Goal: Task Accomplishment & Management: Manage account settings

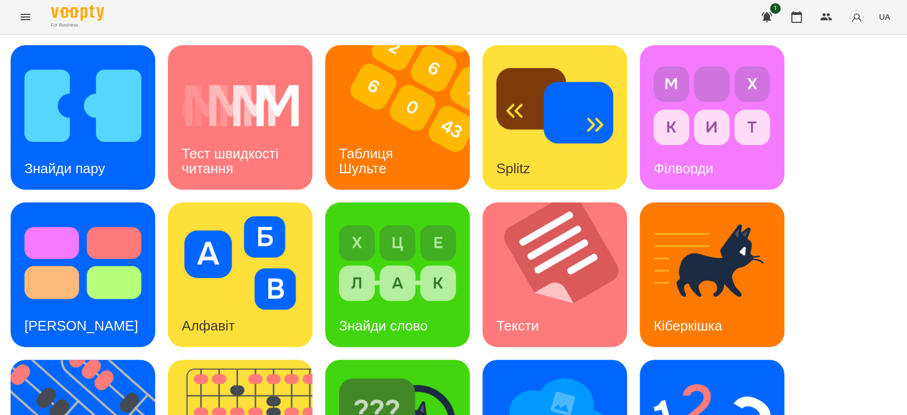
scroll to position [198, 0]
click at [218, 318] on h3 "Алфавіт" at bounding box center [208, 326] width 53 height 16
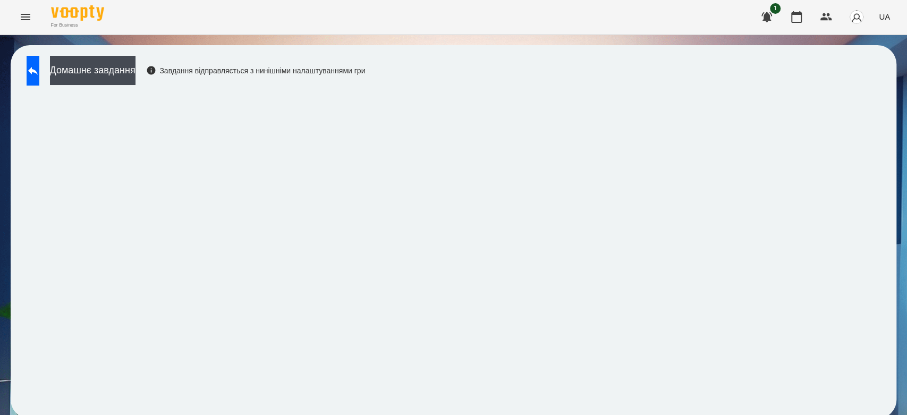
scroll to position [4, 0]
click at [74, 73] on button "Домашнє завдання" at bounding box center [93, 70] width 86 height 29
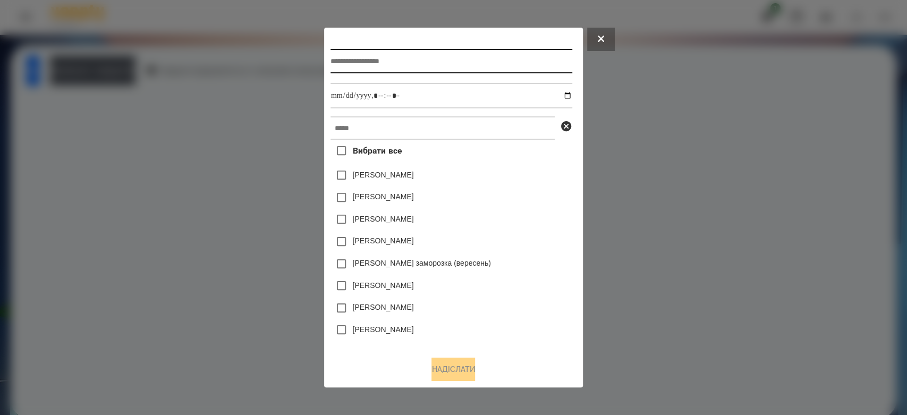
click at [417, 71] on input "text" at bounding box center [451, 61] width 242 height 24
click at [489, 54] on input "text" at bounding box center [451, 61] width 242 height 24
click at [604, 36] on icon at bounding box center [601, 39] width 6 height 6
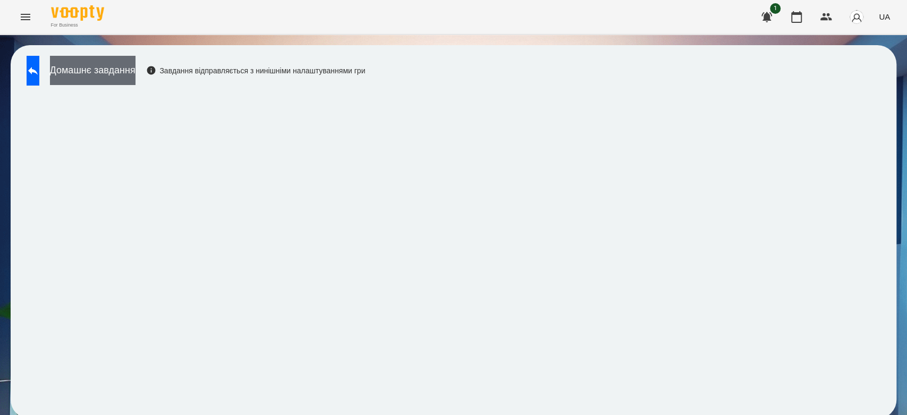
click at [135, 65] on button "Домашнє завдання" at bounding box center [93, 70] width 86 height 29
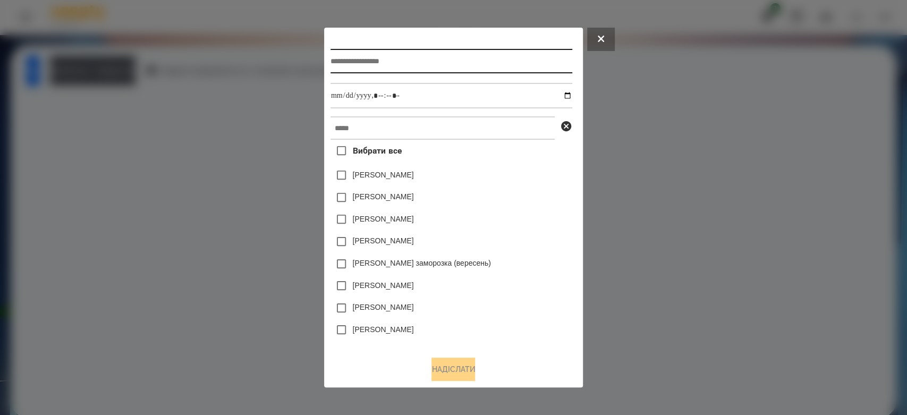
click at [501, 67] on input "text" at bounding box center [451, 61] width 242 height 24
type input "*********"
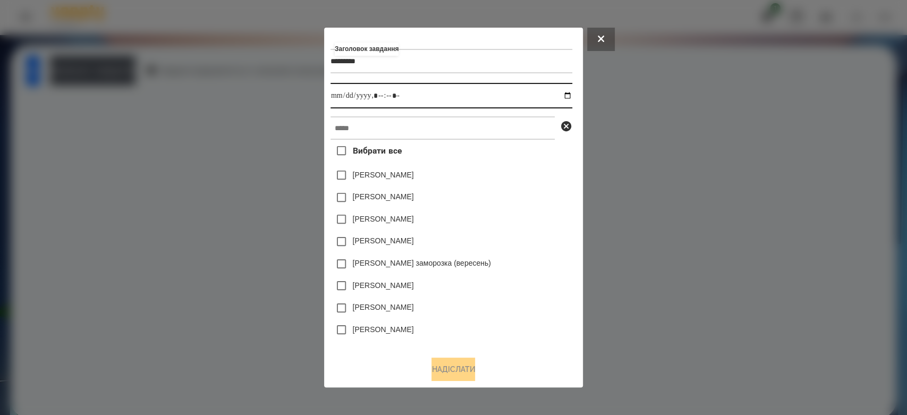
click at [572, 93] on input "datetime-local" at bounding box center [451, 96] width 242 height 26
type input "**********"
click at [537, 167] on div "[PERSON_NAME]" at bounding box center [451, 175] width 242 height 22
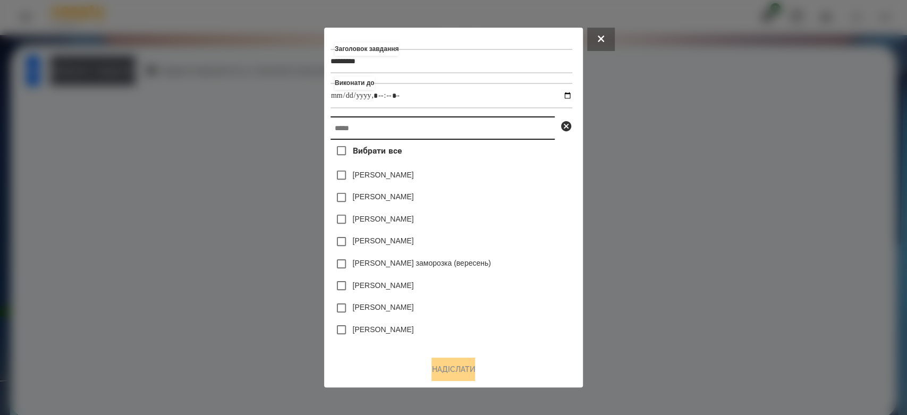
click at [502, 122] on input "text" at bounding box center [442, 127] width 224 height 23
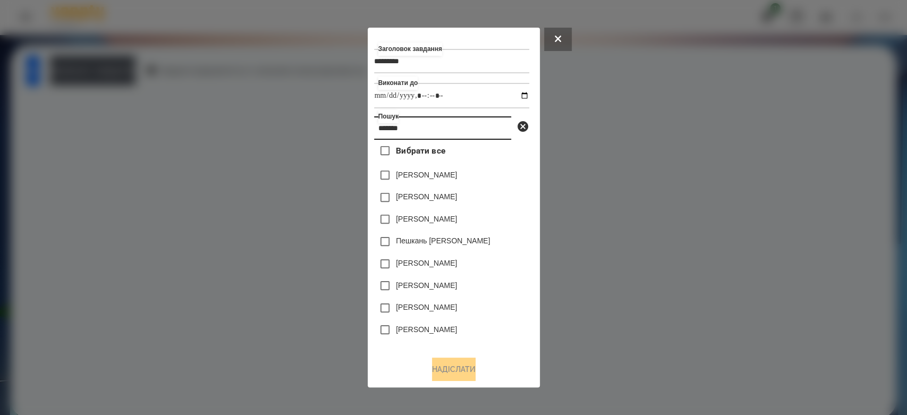
type input "*******"
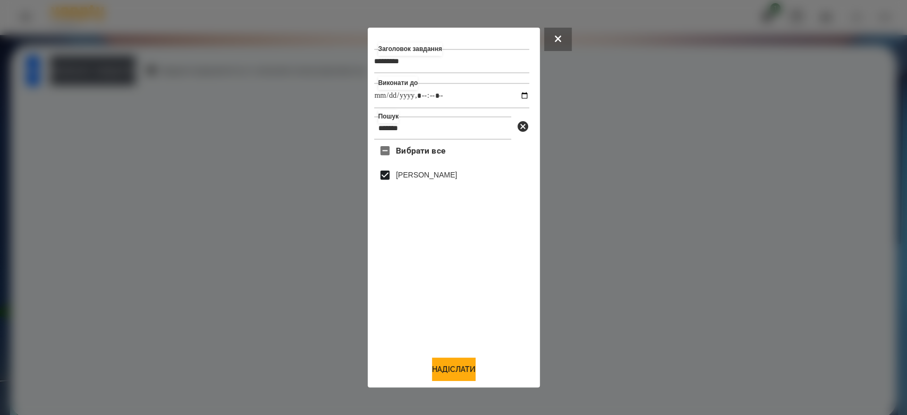
click at [475, 386] on div "Заголовок завдання ********* Виконати до Пошук ******* Вибрати все [PERSON_NAME]" at bounding box center [454, 208] width 172 height 360
click at [472, 367] on button "Надіслати" at bounding box center [454, 369] width 44 height 23
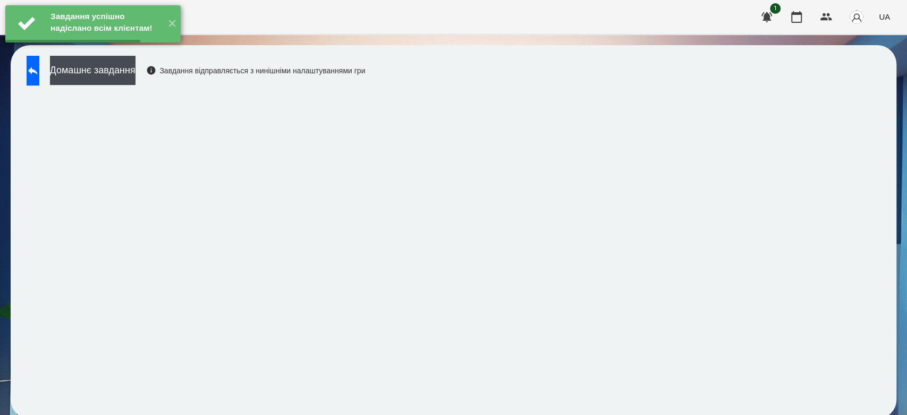
click at [135, 68] on button "Домашнє завдання" at bounding box center [93, 70] width 86 height 29
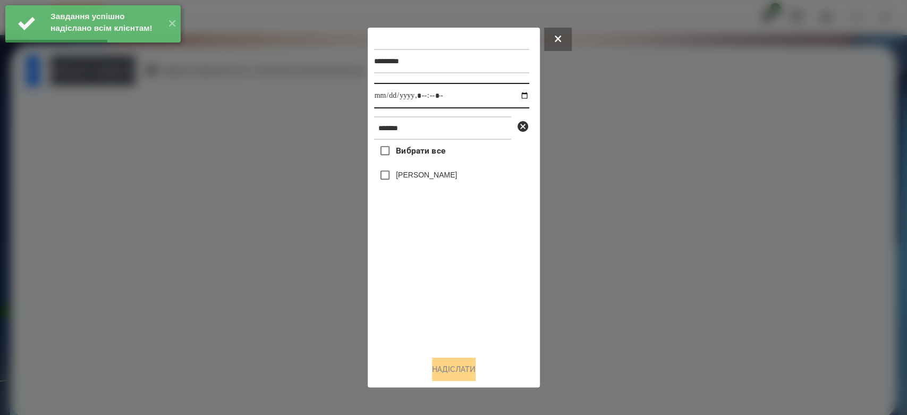
click at [513, 94] on input "datetime-local" at bounding box center [451, 96] width 155 height 26
type input "**********"
drag, startPoint x: 514, startPoint y: 367, endPoint x: 481, endPoint y: 287, distance: 86.2
click at [516, 367] on div "Надіслати" at bounding box center [453, 369] width 159 height 23
click at [431, 172] on label "[PERSON_NAME]" at bounding box center [426, 174] width 61 height 11
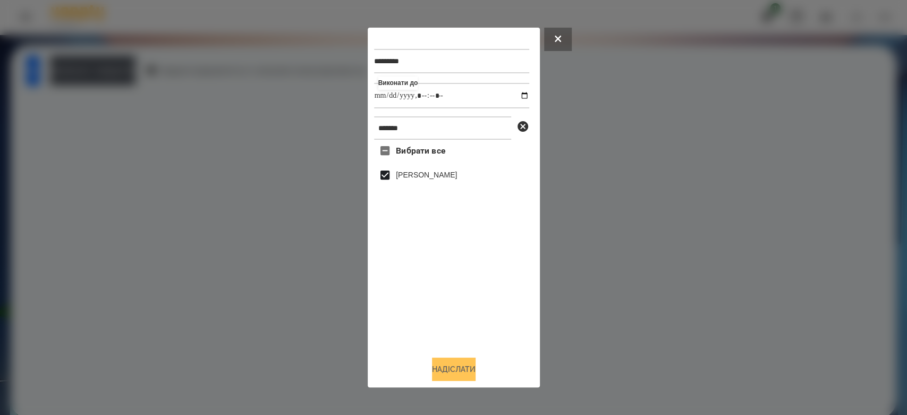
click at [442, 362] on button "Надіслати" at bounding box center [454, 369] width 44 height 23
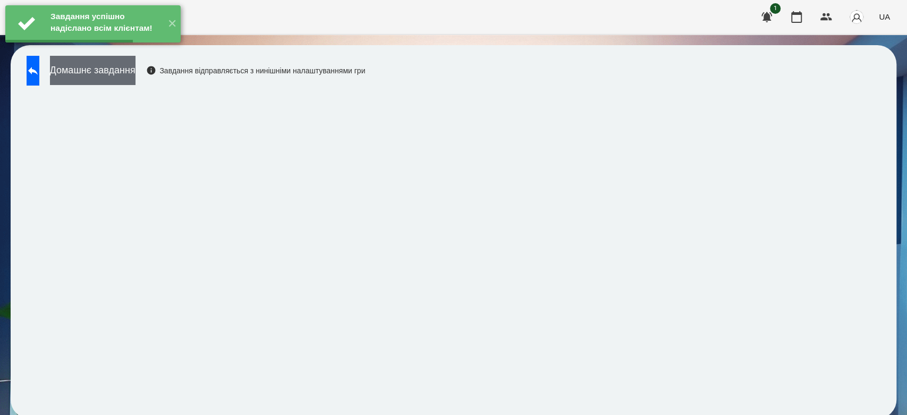
click at [135, 74] on button "Домашнє завдання" at bounding box center [93, 70] width 86 height 29
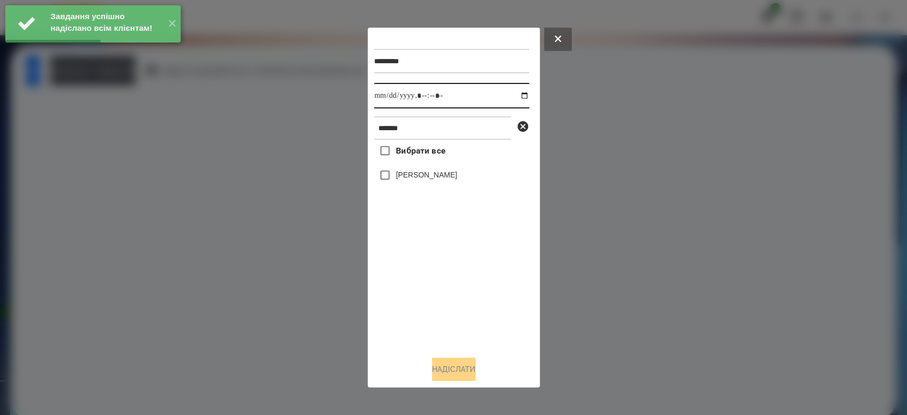
click at [514, 99] on input "datetime-local" at bounding box center [451, 96] width 155 height 26
type input "**********"
click at [445, 300] on div "Вибрати все [PERSON_NAME]" at bounding box center [451, 244] width 155 height 208
click at [441, 180] on label "[PERSON_NAME]" at bounding box center [426, 174] width 61 height 11
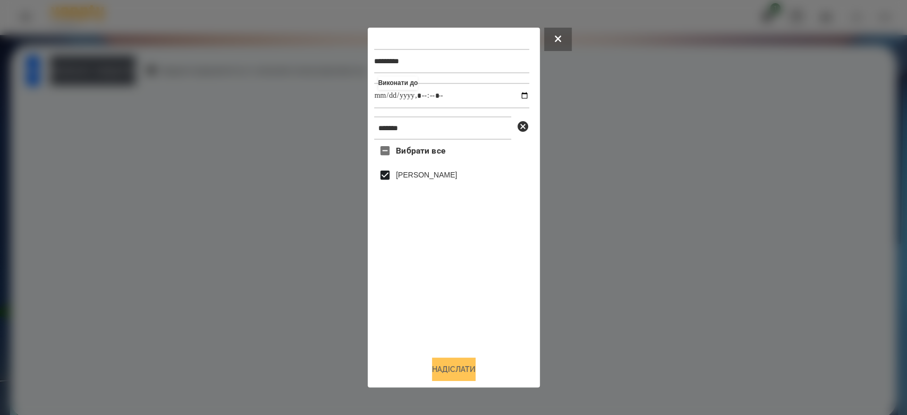
click at [476, 375] on button "Надіслати" at bounding box center [454, 369] width 44 height 23
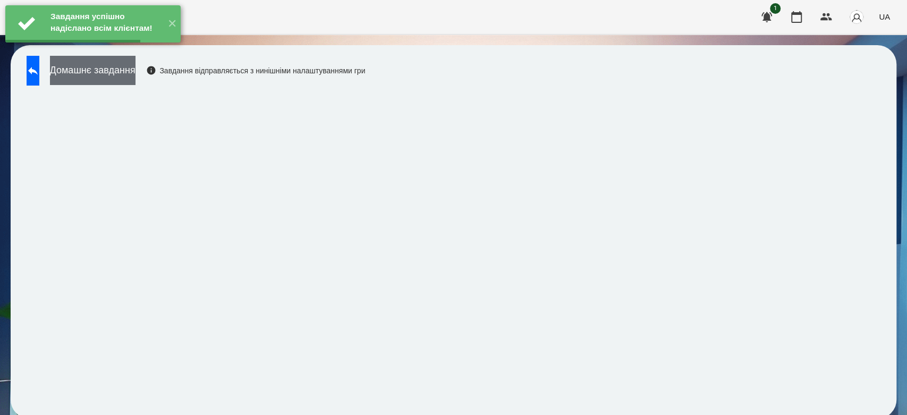
click at [135, 74] on button "Домашнє завдання" at bounding box center [93, 70] width 86 height 29
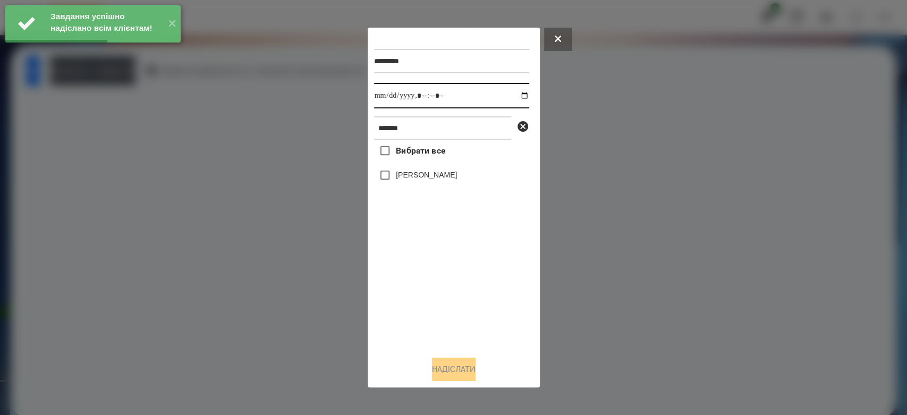
click at [516, 96] on input "datetime-local" at bounding box center [451, 96] width 155 height 26
type input "**********"
drag, startPoint x: 483, startPoint y: 294, endPoint x: 470, endPoint y: 276, distance: 22.5
click at [483, 295] on div "Вибрати все [PERSON_NAME]" at bounding box center [451, 244] width 155 height 208
click at [443, 177] on label "[PERSON_NAME]" at bounding box center [426, 174] width 61 height 11
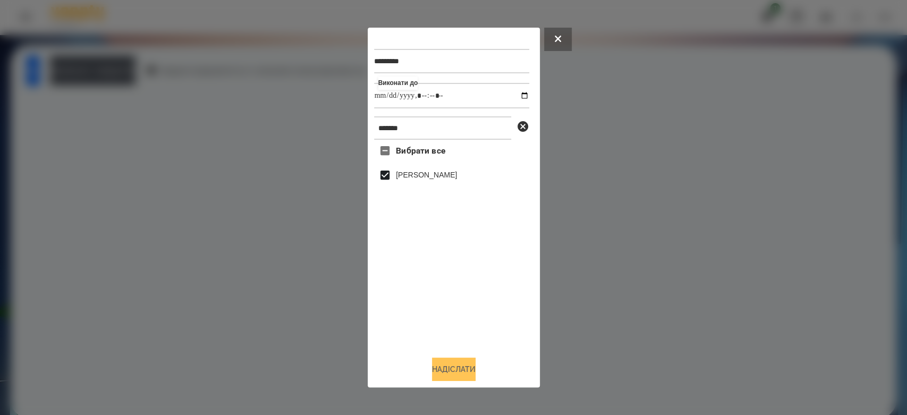
click at [476, 374] on button "Надіслати" at bounding box center [454, 369] width 44 height 23
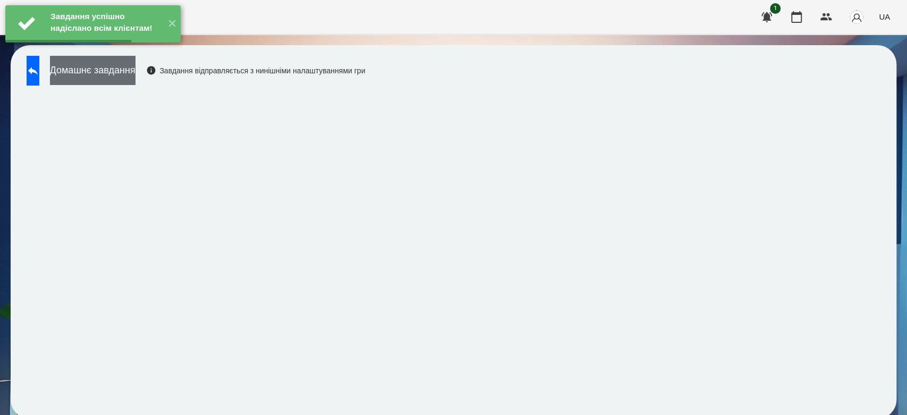
click at [135, 64] on button "Домашнє завдання" at bounding box center [93, 70] width 86 height 29
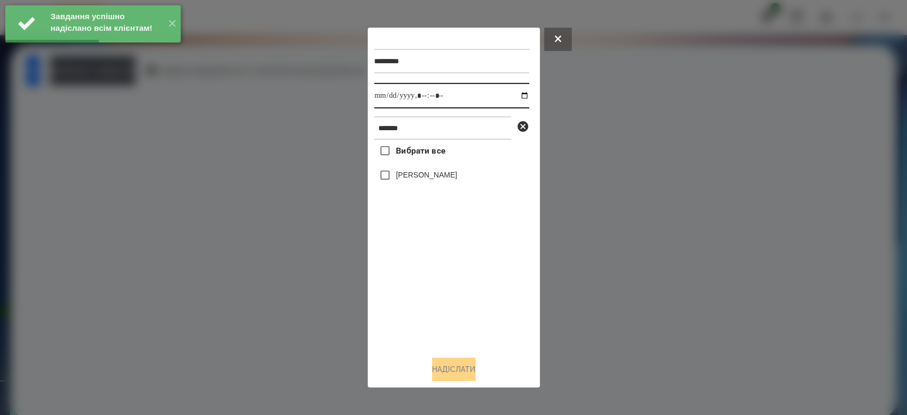
click at [516, 94] on input "datetime-local" at bounding box center [451, 96] width 155 height 26
type input "**********"
click at [451, 323] on div "Вибрати все [PERSON_NAME]" at bounding box center [451, 244] width 155 height 208
click at [439, 180] on label "[PERSON_NAME]" at bounding box center [426, 174] width 61 height 11
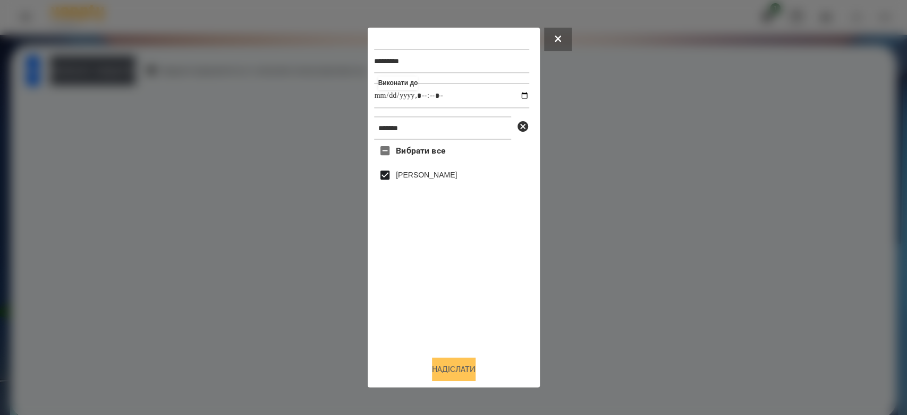
click at [459, 371] on button "Надіслати" at bounding box center [454, 369] width 44 height 23
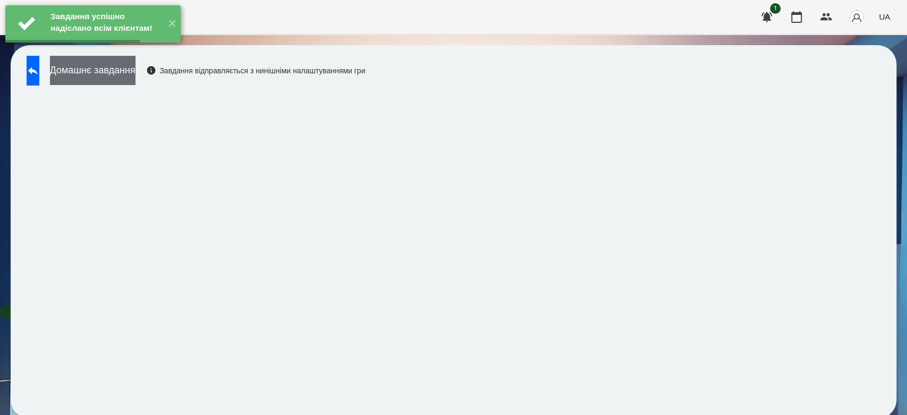
click at [135, 71] on button "Домашнє завдання" at bounding box center [93, 70] width 86 height 29
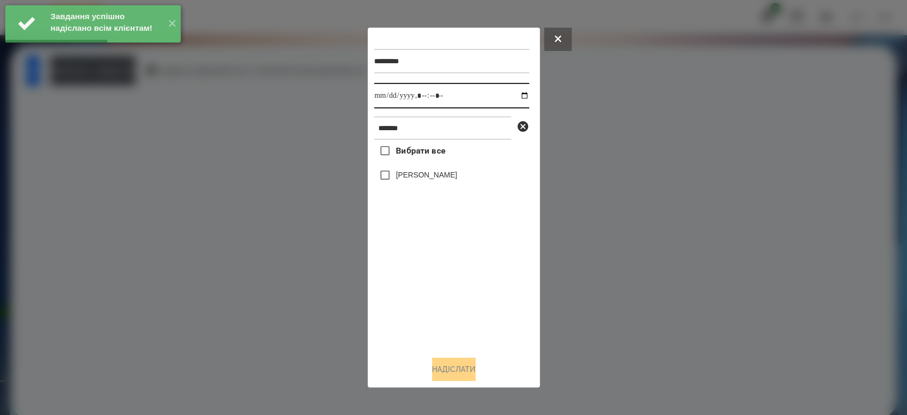
click at [517, 92] on input "datetime-local" at bounding box center [451, 96] width 155 height 26
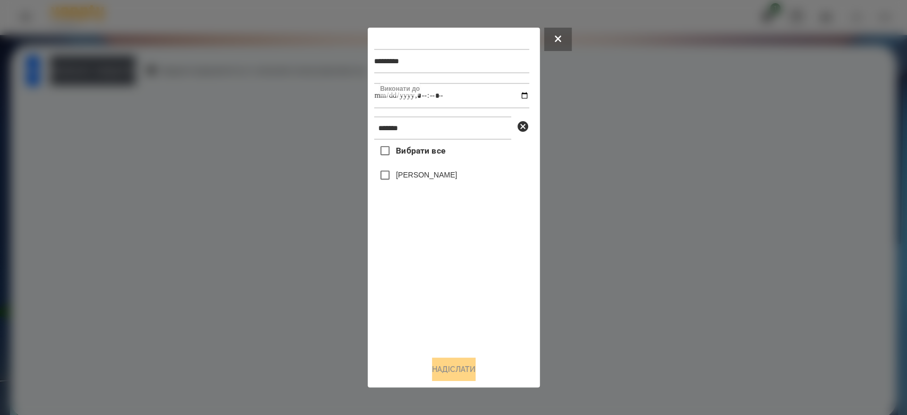
type input "**********"
click at [469, 303] on div "Вибрати все [PERSON_NAME]" at bounding box center [451, 244] width 155 height 208
click at [454, 175] on label "[PERSON_NAME]" at bounding box center [426, 174] width 61 height 11
click at [465, 367] on button "Надіслати" at bounding box center [454, 369] width 44 height 23
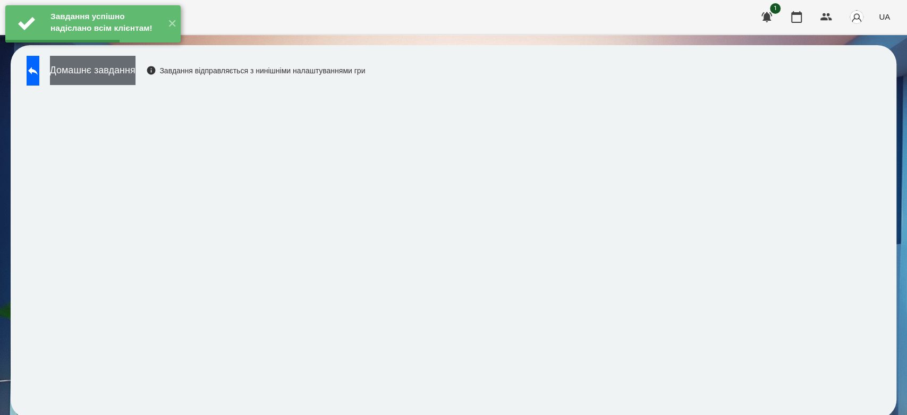
click at [132, 70] on button "Домашнє завдання" at bounding box center [93, 70] width 86 height 29
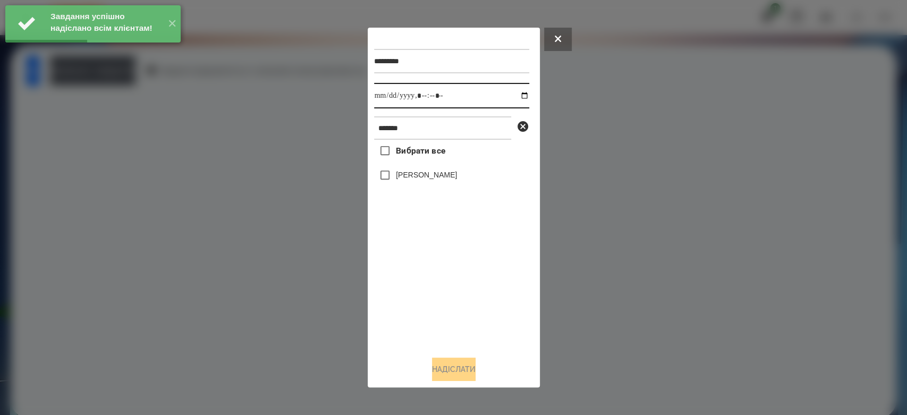
click at [514, 94] on input "datetime-local" at bounding box center [451, 96] width 155 height 26
type input "**********"
drag, startPoint x: 489, startPoint y: 286, endPoint x: 444, endPoint y: 203, distance: 94.4
click at [489, 286] on div "Вибрати все [PERSON_NAME]" at bounding box center [451, 244] width 155 height 208
click at [433, 165] on div "Вибрати все [PERSON_NAME]" at bounding box center [451, 244] width 155 height 208
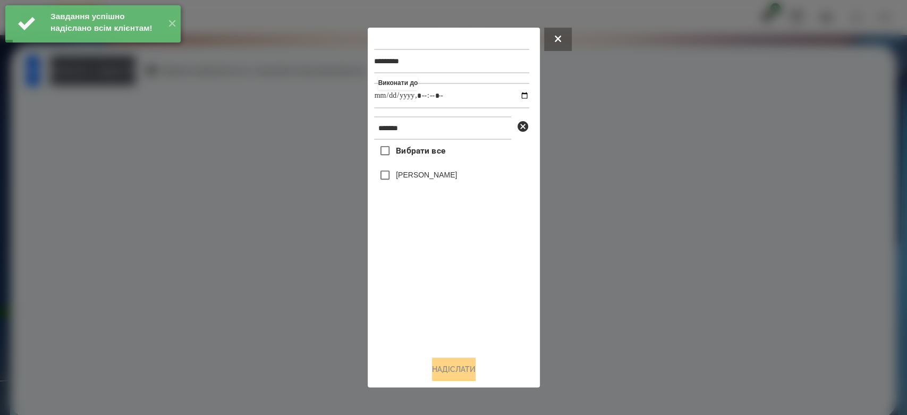
drag, startPoint x: 442, startPoint y: 178, endPoint x: 443, endPoint y: 185, distance: 7.5
click at [442, 179] on label "[PERSON_NAME]" at bounding box center [426, 174] width 61 height 11
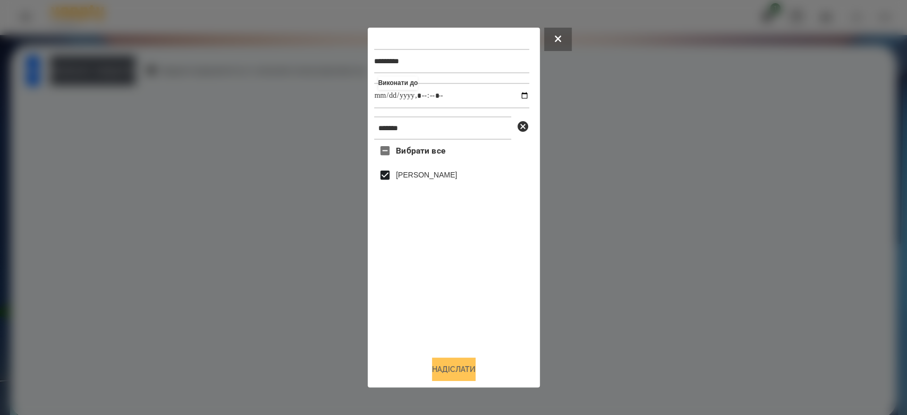
click at [464, 370] on button "Надіслати" at bounding box center [454, 369] width 44 height 23
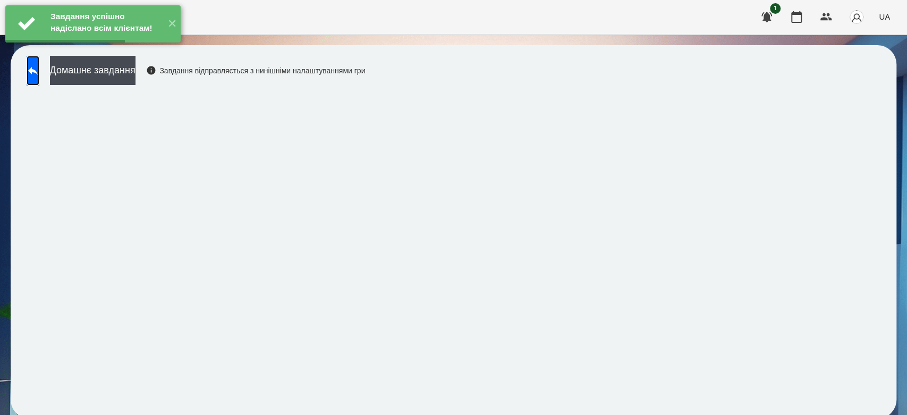
click at [39, 79] on link at bounding box center [33, 71] width 13 height 30
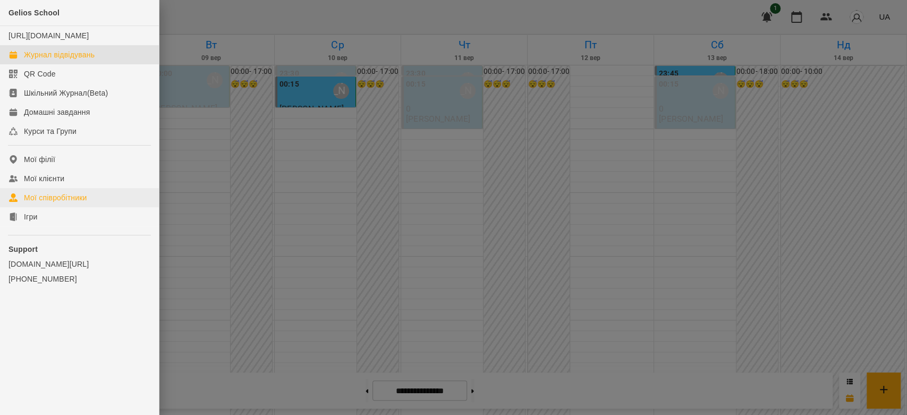
scroll to position [1169, 0]
click at [35, 226] on link "Ігри" at bounding box center [79, 216] width 159 height 19
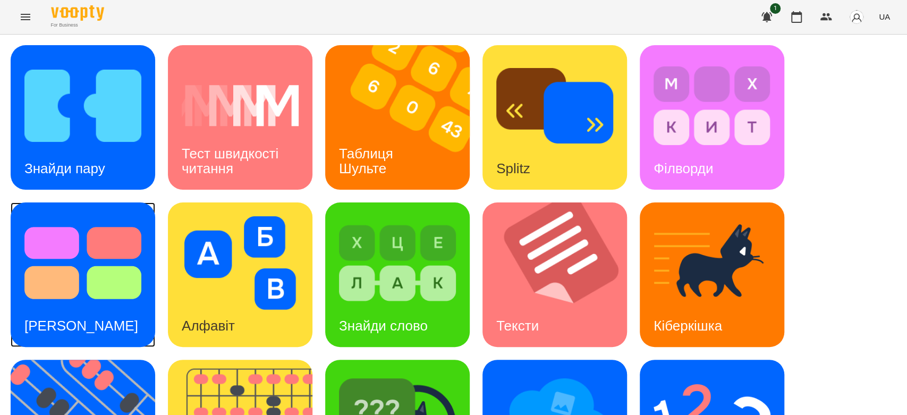
click at [87, 265] on img at bounding box center [82, 263] width 117 height 94
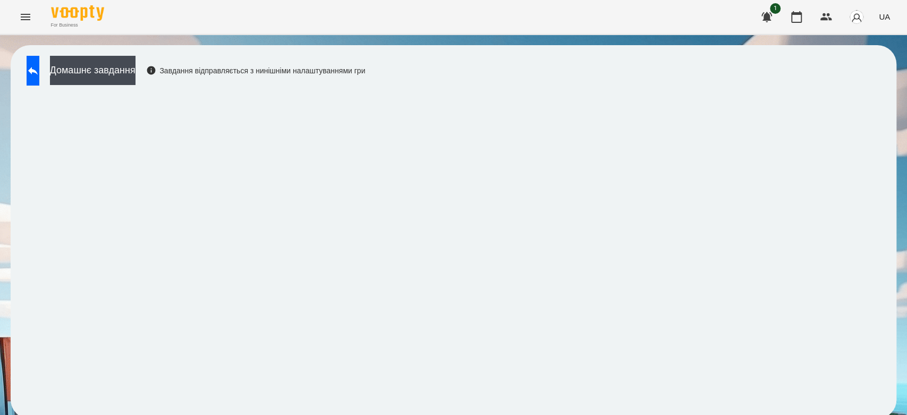
scroll to position [4, 0]
click at [23, 19] on icon "Menu" at bounding box center [26, 17] width 10 height 6
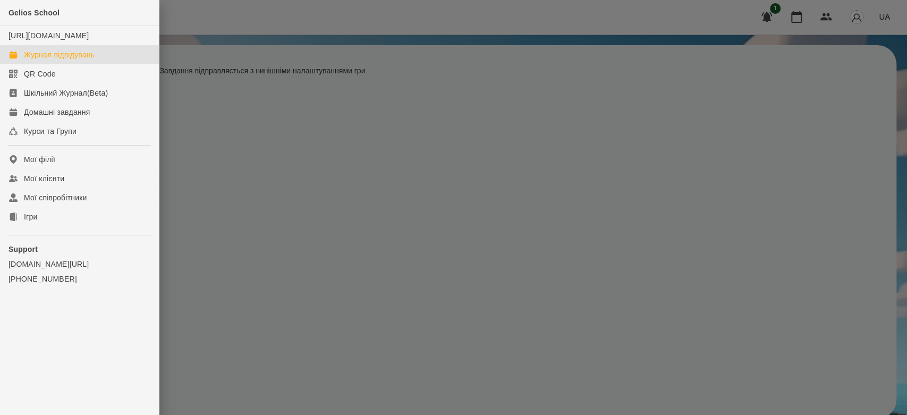
click at [39, 64] on link "Журнал відвідувань" at bounding box center [79, 54] width 159 height 19
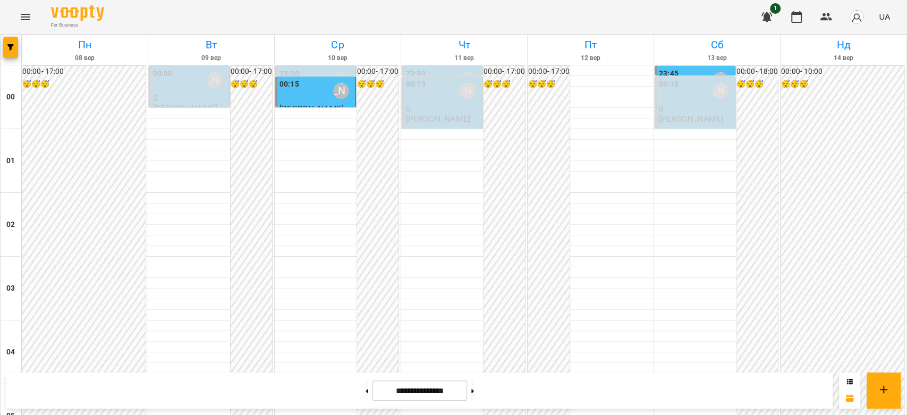
scroll to position [1122, 0]
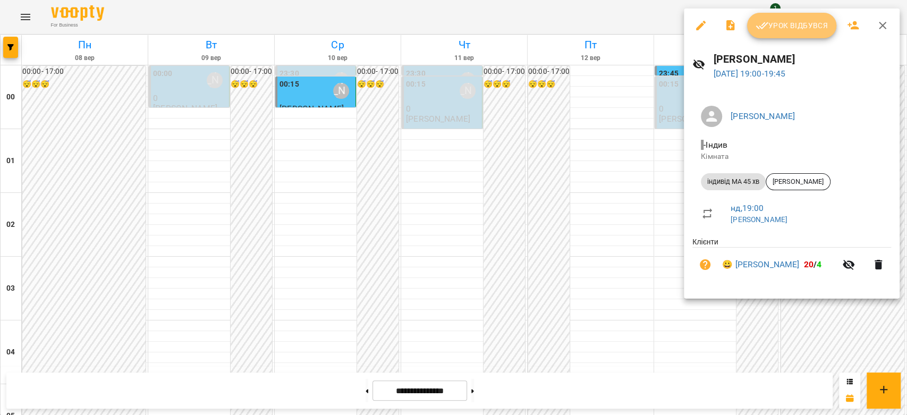
click at [760, 26] on icon "button" at bounding box center [762, 25] width 13 height 13
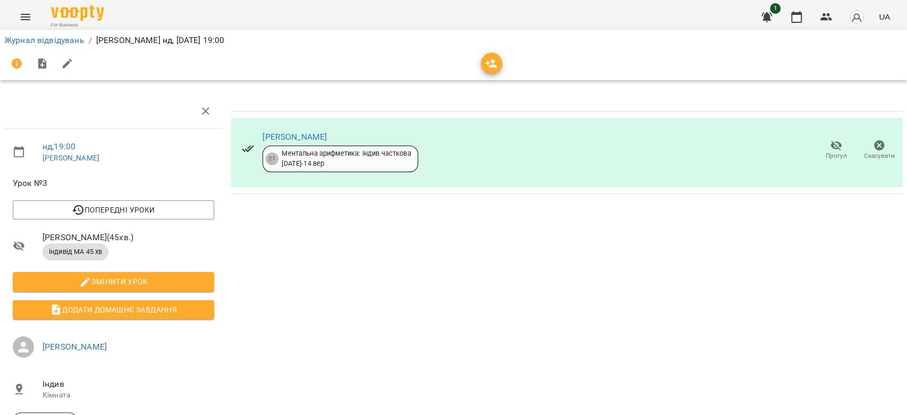
click at [830, 148] on icon "button" at bounding box center [836, 146] width 12 height 10
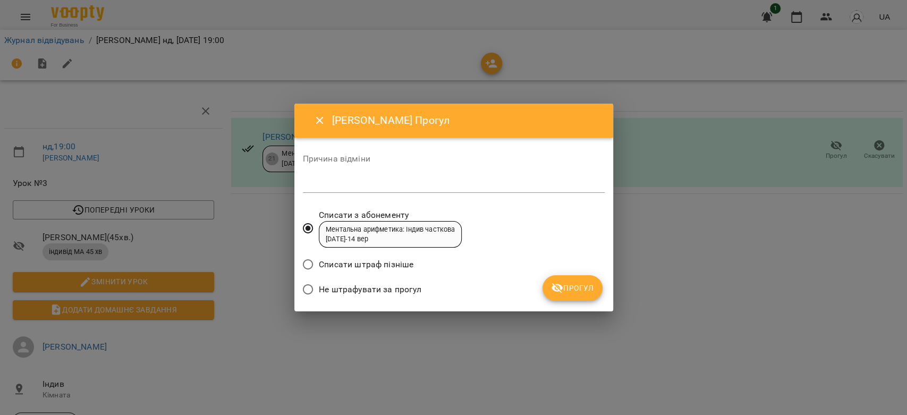
click at [445, 181] on textarea at bounding box center [454, 184] width 302 height 10
click at [585, 289] on button "Прогул" at bounding box center [572, 288] width 60 height 26
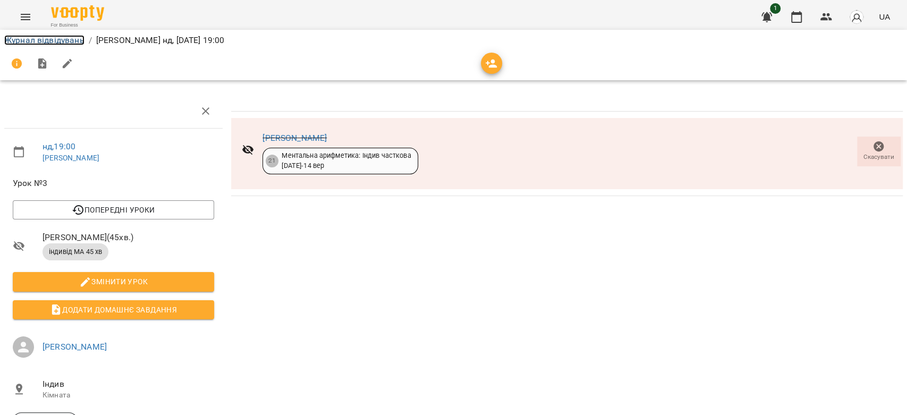
click at [66, 45] on link "Журнал відвідувань" at bounding box center [44, 40] width 80 height 10
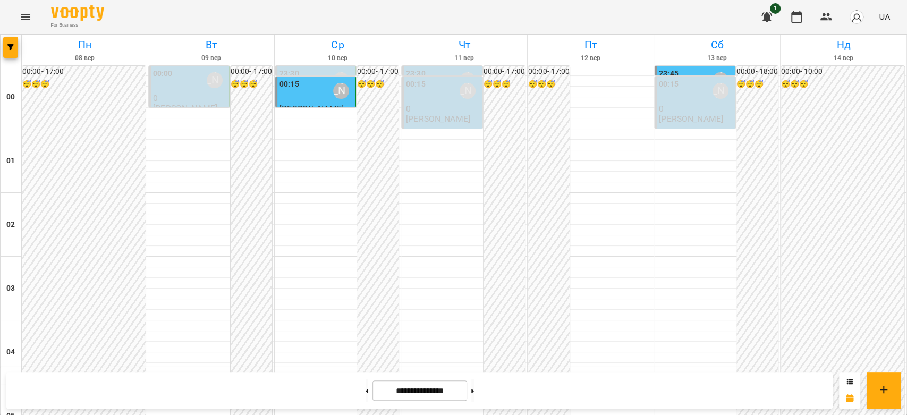
scroll to position [1228, 0]
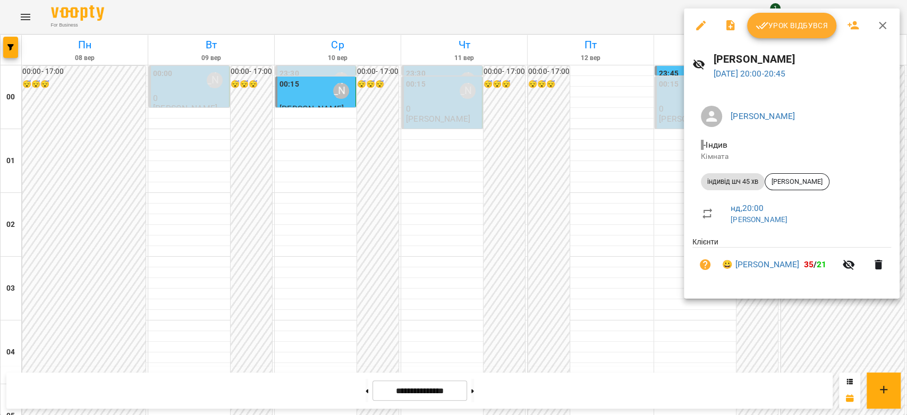
click at [790, 27] on span "Урок відбувся" at bounding box center [792, 25] width 72 height 13
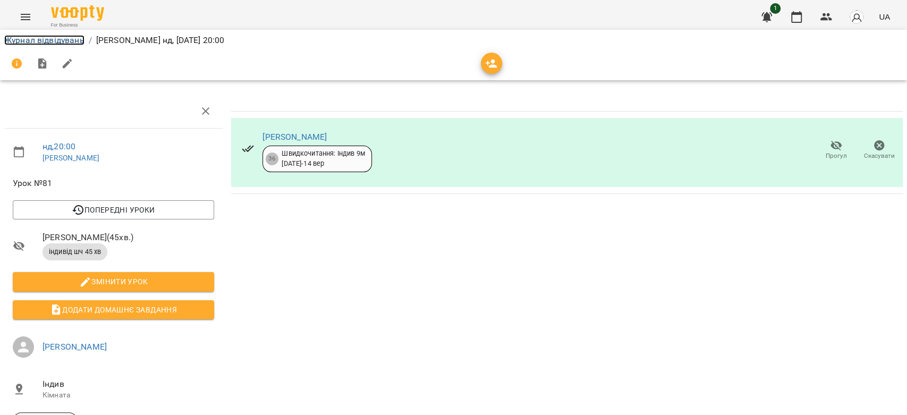
click at [60, 41] on link "Журнал відвідувань" at bounding box center [44, 40] width 80 height 10
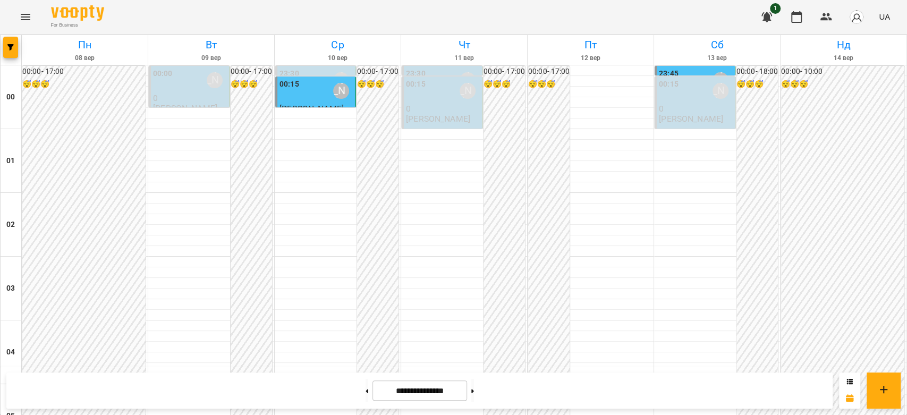
scroll to position [1228, 0]
click at [474, 392] on button at bounding box center [472, 390] width 3 height 23
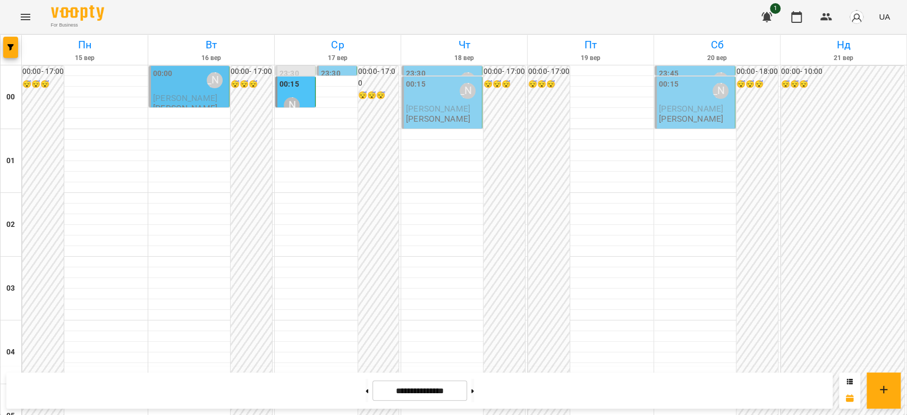
scroll to position [933, 0]
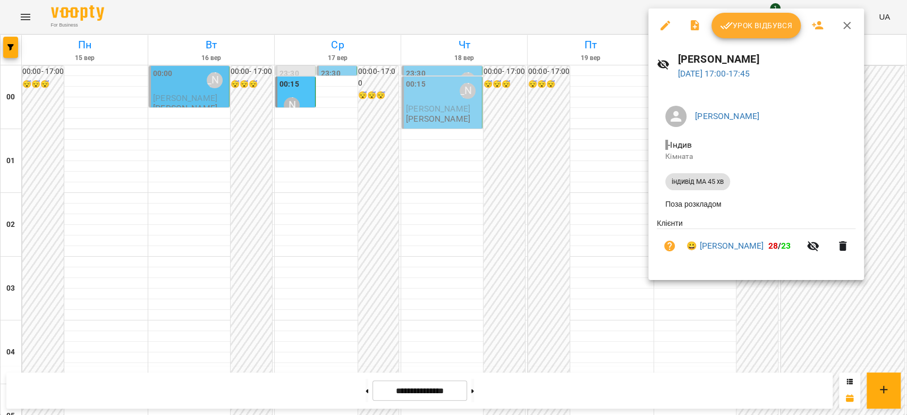
click at [587, 184] on div at bounding box center [453, 207] width 907 height 415
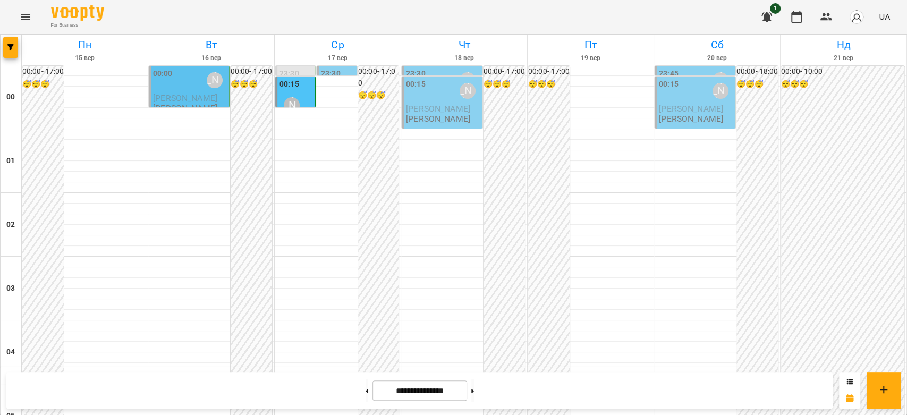
scroll to position [1110, 0]
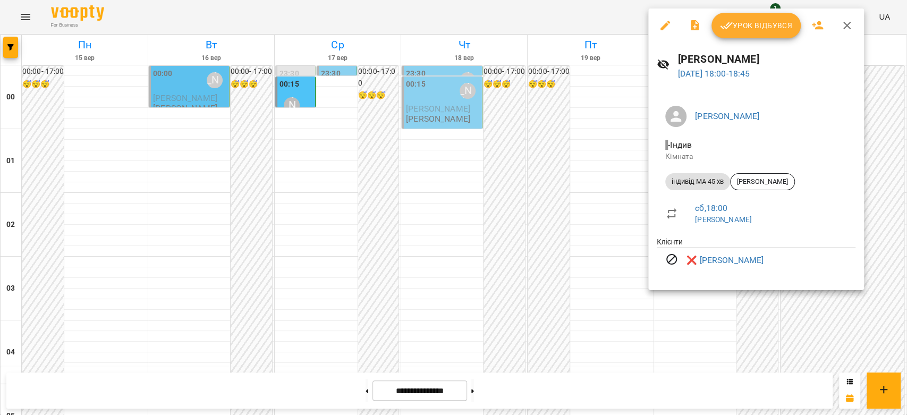
click at [553, 167] on div at bounding box center [453, 207] width 907 height 415
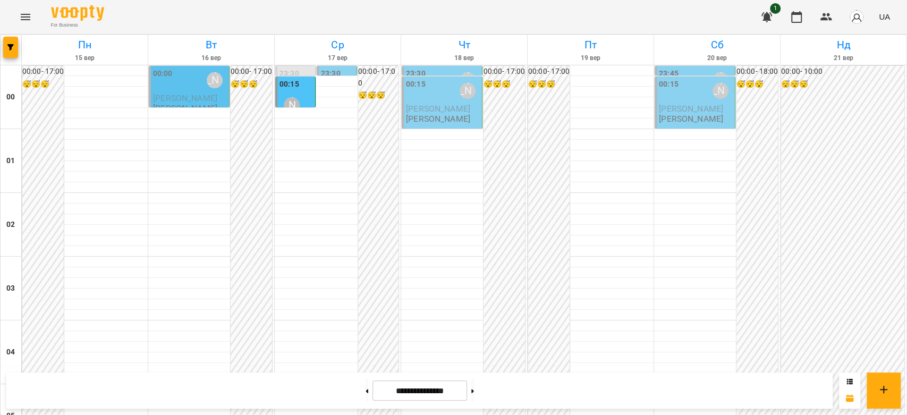
scroll to position [1228, 0]
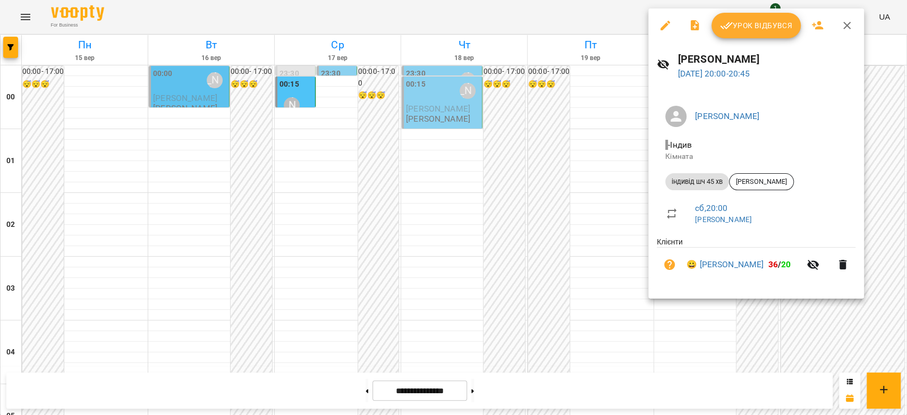
click at [570, 186] on div at bounding box center [453, 207] width 907 height 415
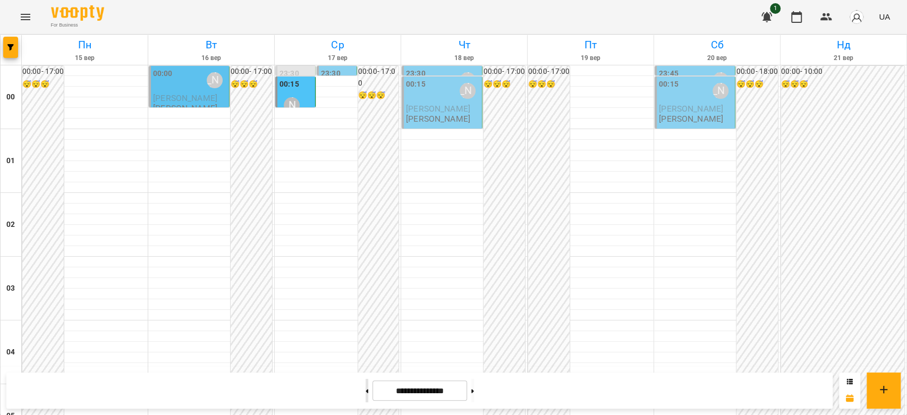
click at [366, 395] on button at bounding box center [367, 390] width 3 height 23
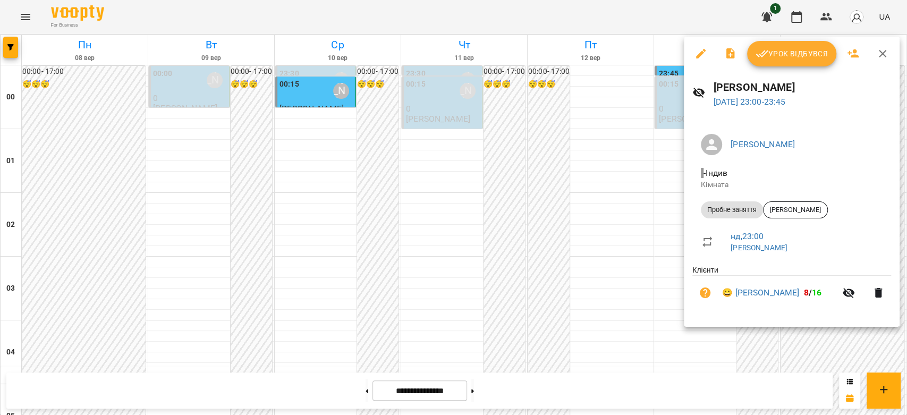
click at [588, 194] on div at bounding box center [453, 207] width 907 height 415
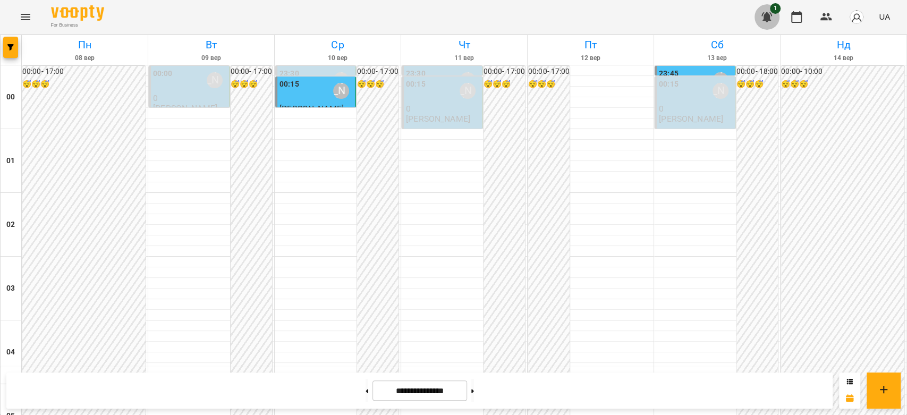
click at [764, 16] on icon "button" at bounding box center [766, 17] width 13 height 13
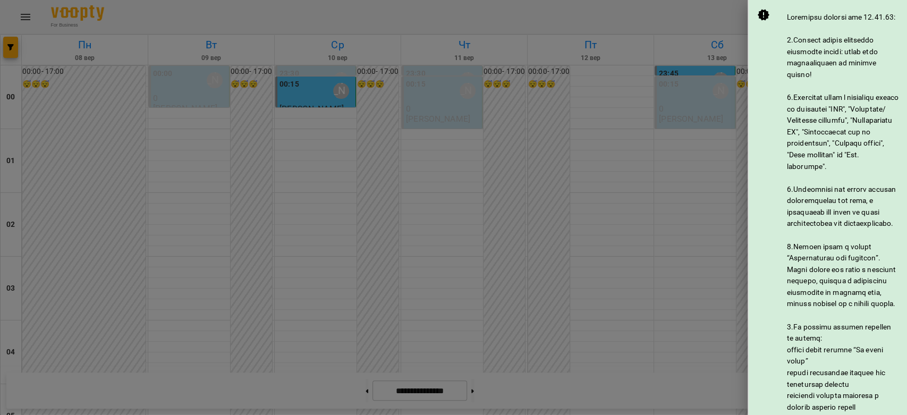
click at [699, 89] on div at bounding box center [453, 207] width 907 height 415
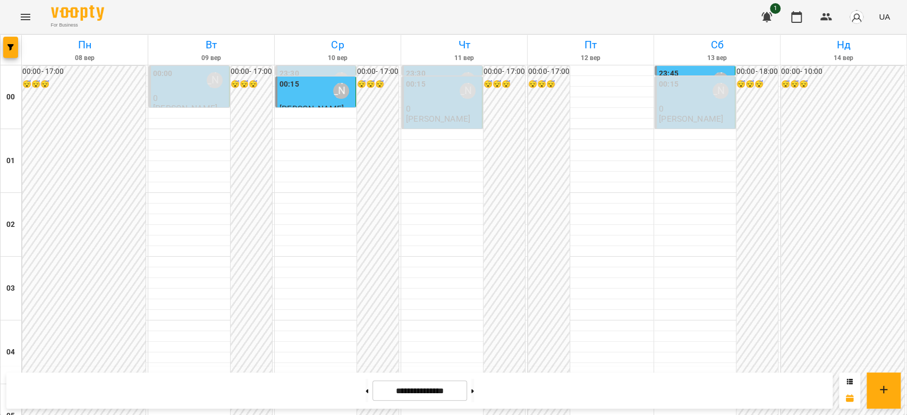
scroll to position [874, 0]
click at [474, 397] on button at bounding box center [472, 390] width 3 height 23
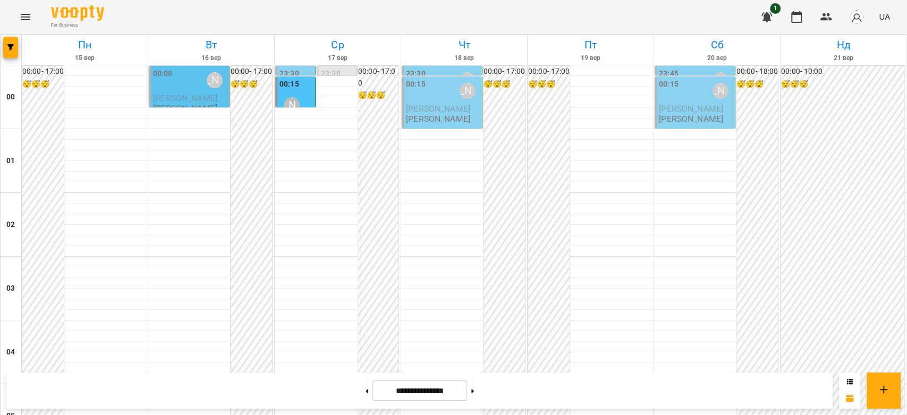
scroll to position [1051, 0]
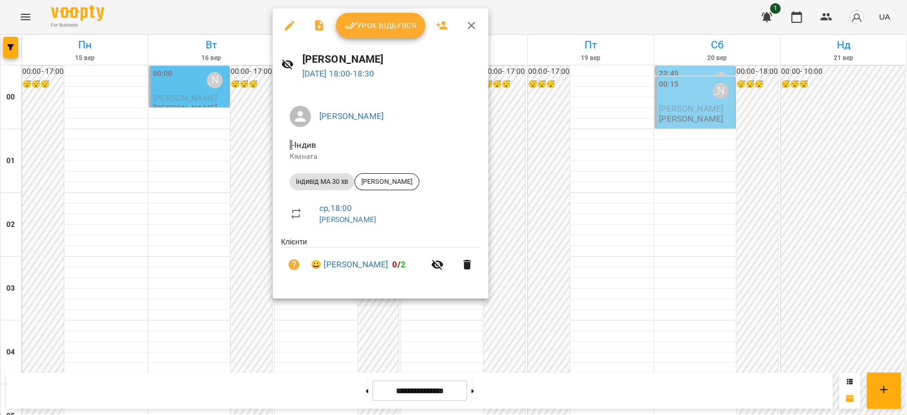
click at [223, 207] on div at bounding box center [453, 207] width 907 height 415
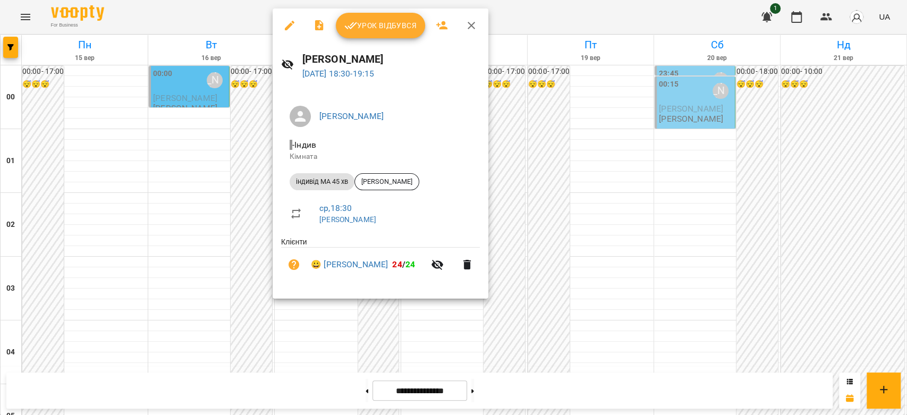
click at [216, 218] on div at bounding box center [453, 207] width 907 height 415
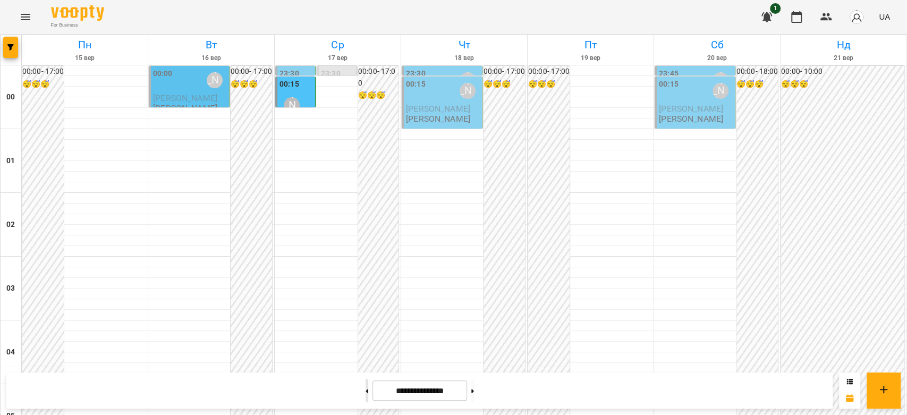
click at [366, 389] on button at bounding box center [367, 390] width 3 height 23
type input "**********"
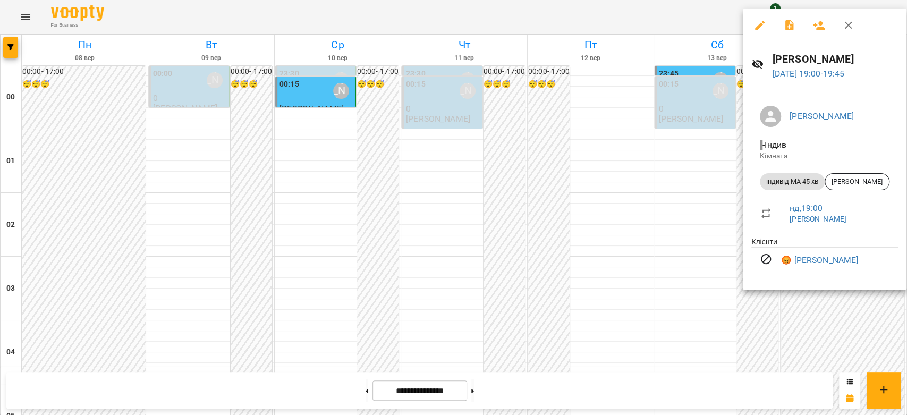
click at [656, 244] on div at bounding box center [453, 207] width 907 height 415
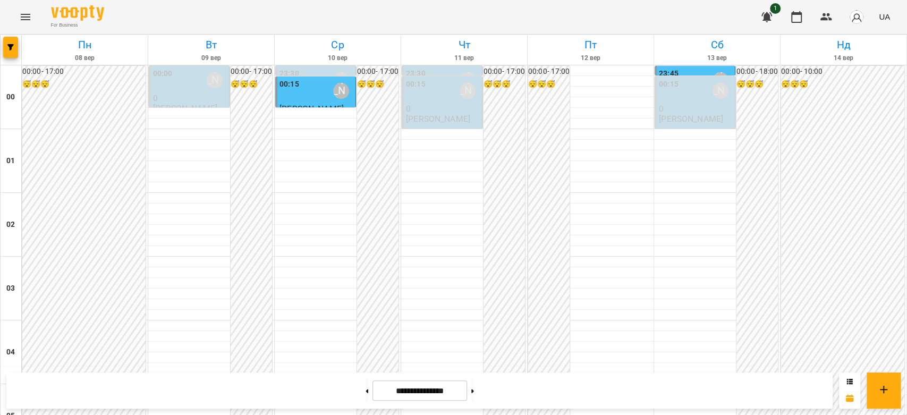
scroll to position [1228, 0]
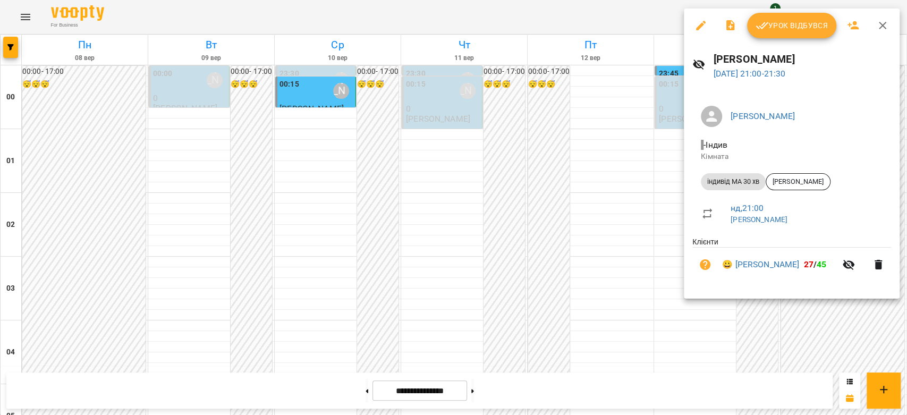
click at [770, 20] on span "Урок відбувся" at bounding box center [792, 25] width 72 height 13
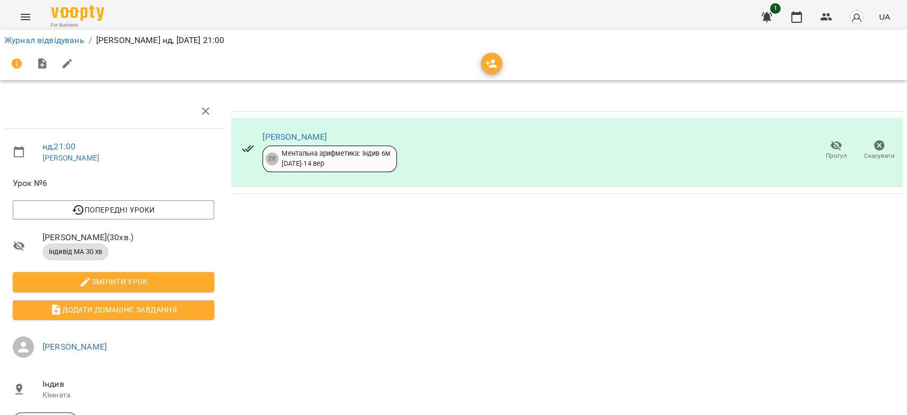
click at [836, 142] on span "Прогул" at bounding box center [836, 149] width 30 height 21
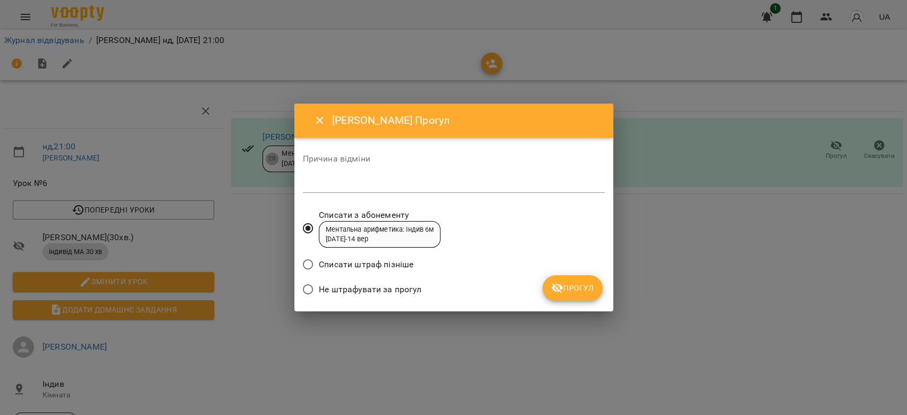
click at [456, 177] on div "*" at bounding box center [454, 184] width 302 height 17
click at [575, 294] on span "Прогул" at bounding box center [572, 288] width 43 height 13
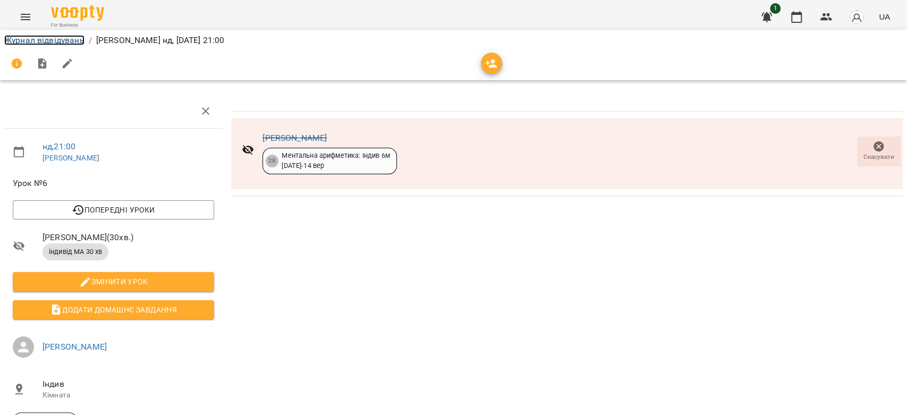
click at [41, 39] on link "Журнал відвідувань" at bounding box center [44, 40] width 80 height 10
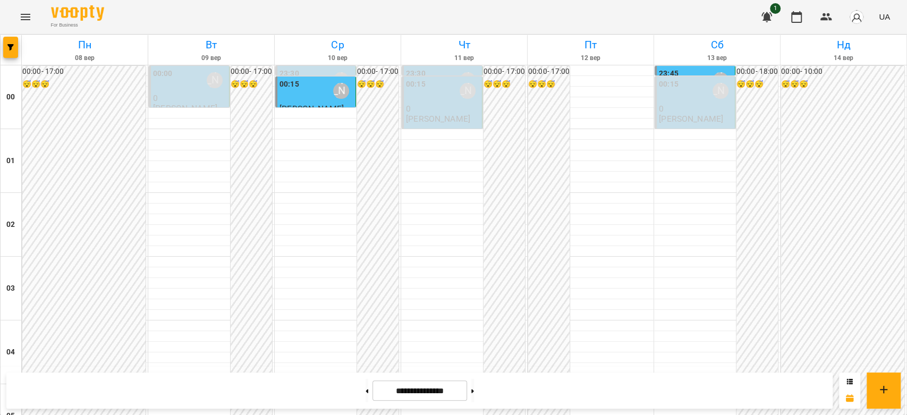
scroll to position [1228, 0]
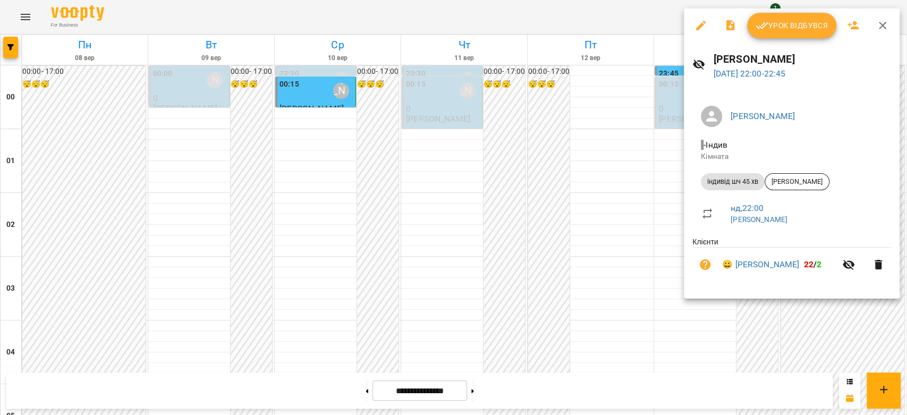
click at [603, 183] on div at bounding box center [453, 207] width 907 height 415
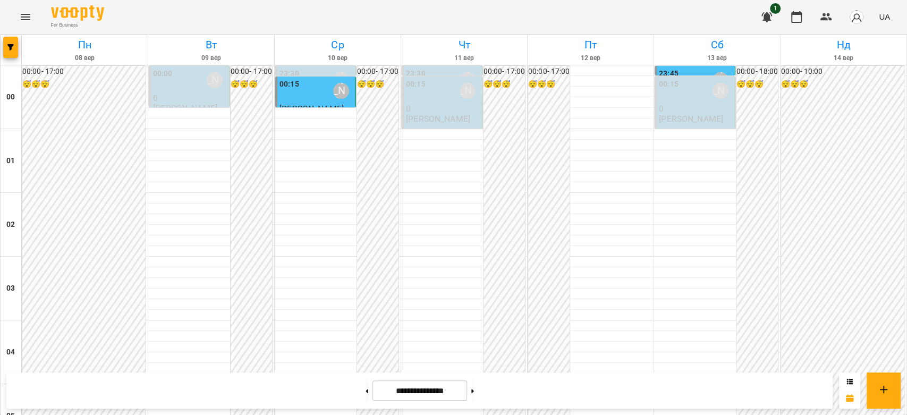
scroll to position [1228, 0]
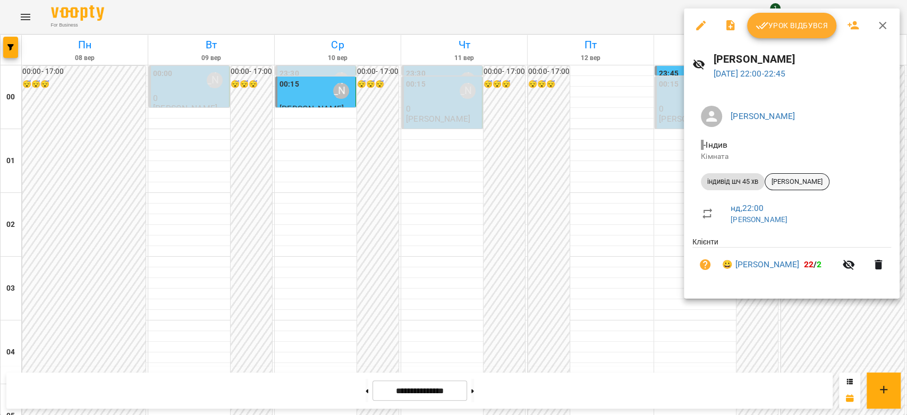
click at [792, 182] on span "[PERSON_NAME]" at bounding box center [797, 182] width 64 height 10
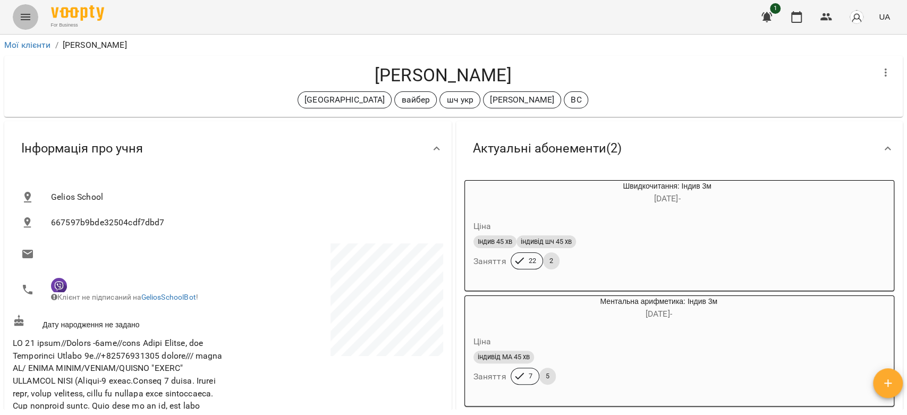
click at [21, 20] on icon "Menu" at bounding box center [26, 17] width 10 height 6
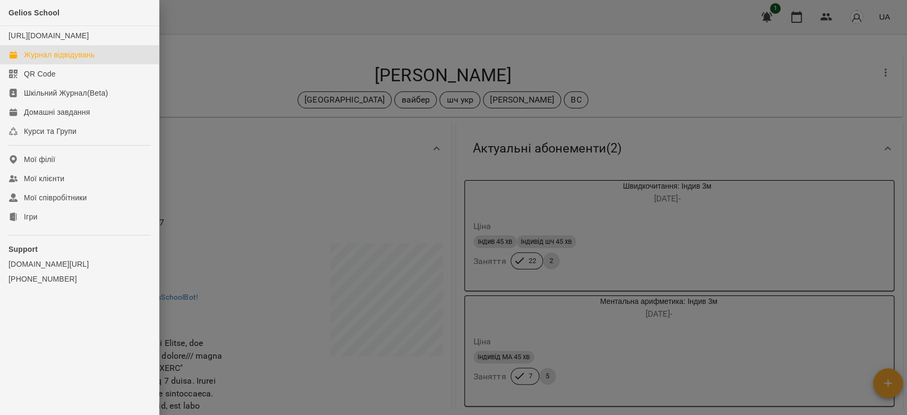
click at [94, 64] on link "Журнал відвідувань" at bounding box center [79, 54] width 159 height 19
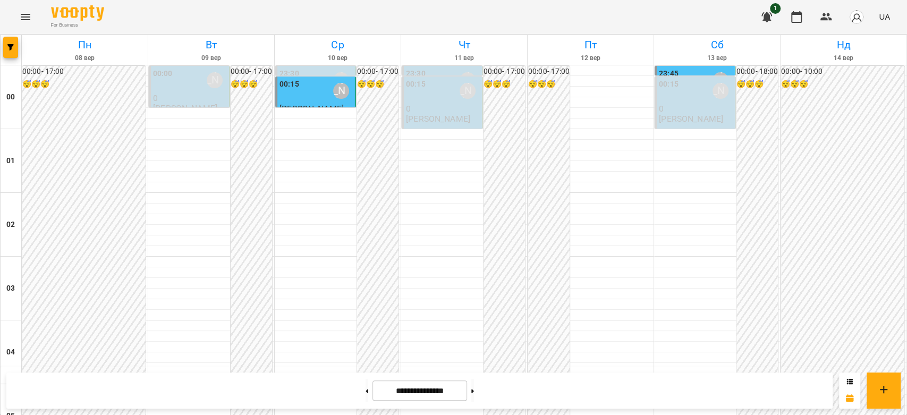
scroll to position [1228, 0]
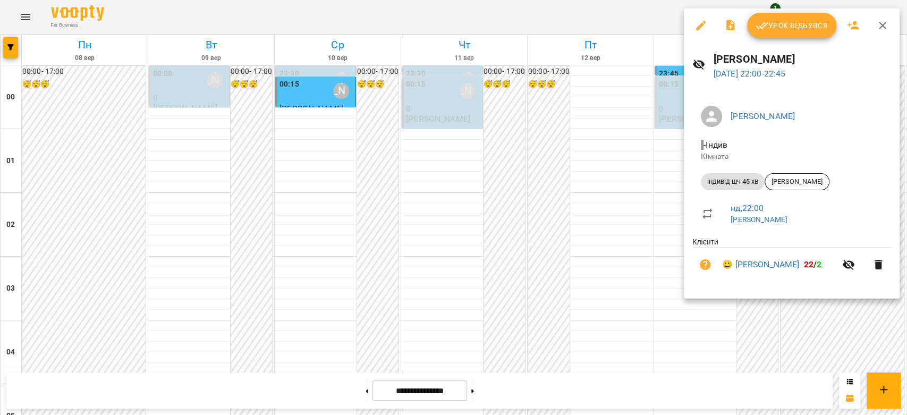
click at [778, 24] on span "Урок відбувся" at bounding box center [792, 25] width 72 height 13
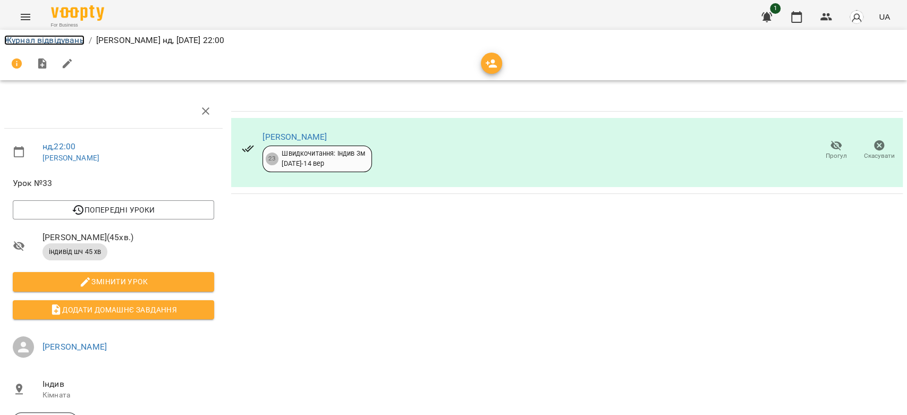
click at [39, 41] on link "Журнал відвідувань" at bounding box center [44, 40] width 80 height 10
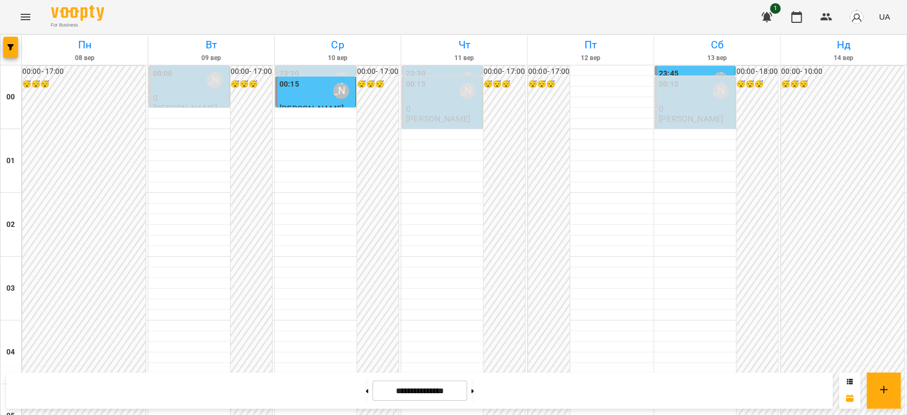
scroll to position [1228, 0]
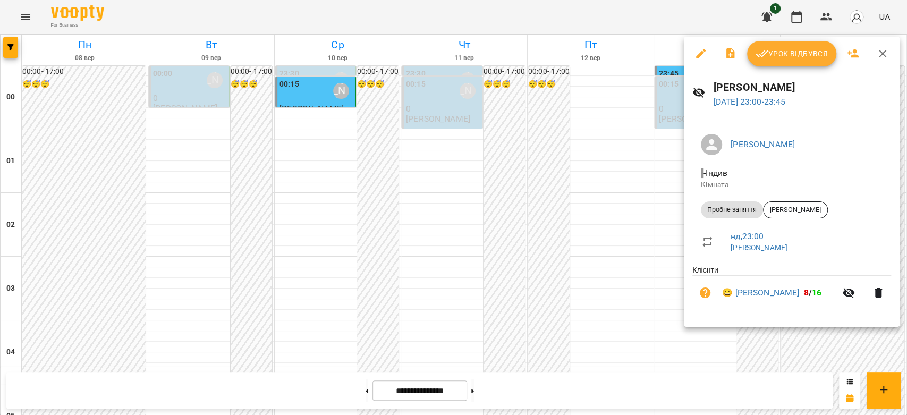
click at [589, 219] on div at bounding box center [453, 207] width 907 height 415
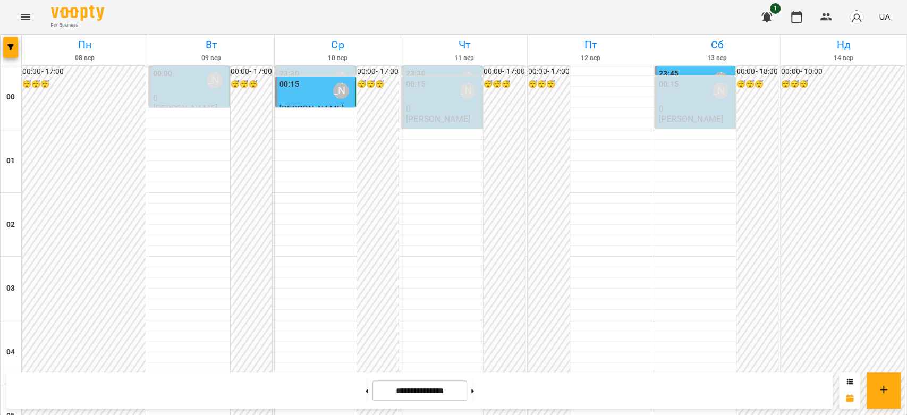
scroll to position [1051, 0]
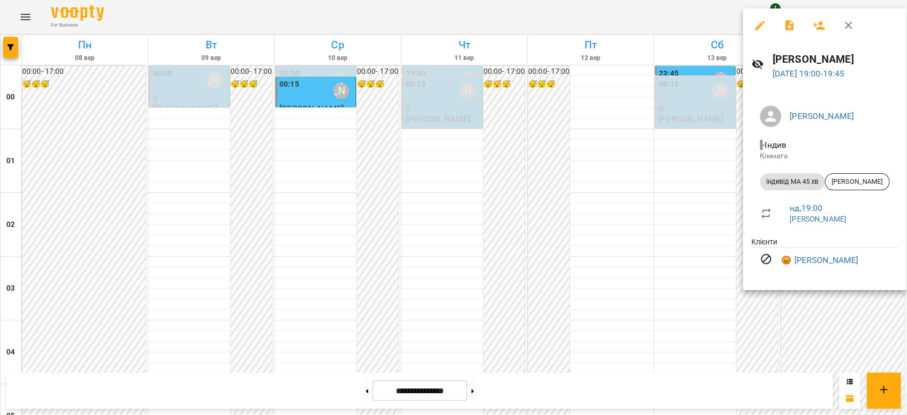
click at [584, 198] on div at bounding box center [453, 207] width 907 height 415
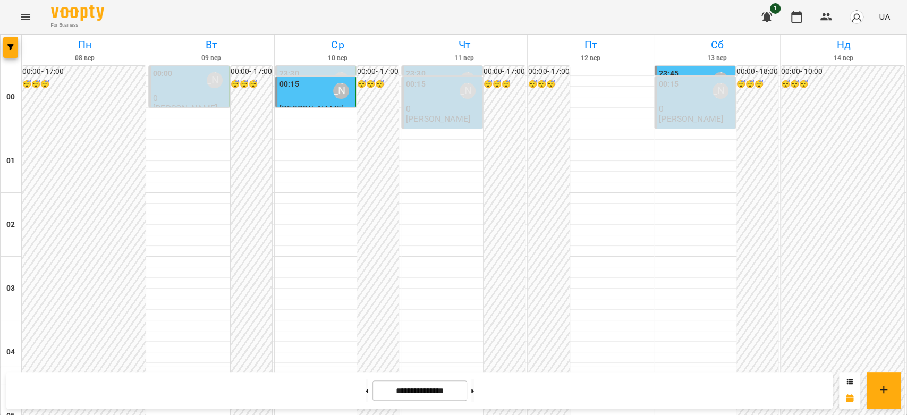
scroll to position [1228, 0]
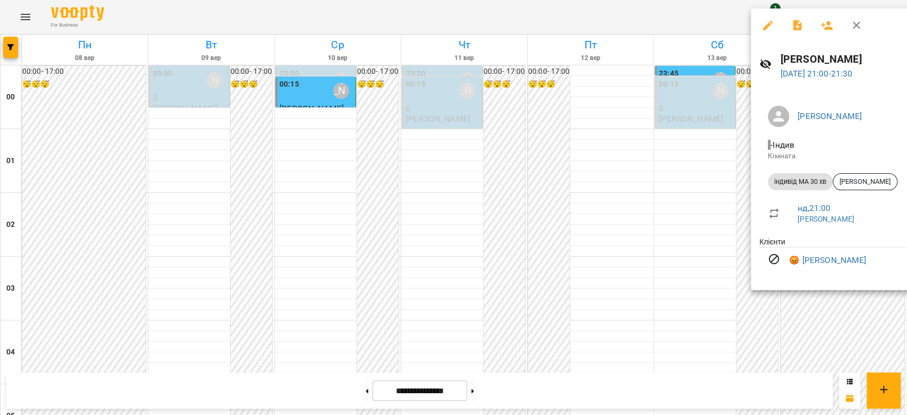
click at [688, 198] on div at bounding box center [453, 207] width 907 height 415
